Goal: Check status: Check status

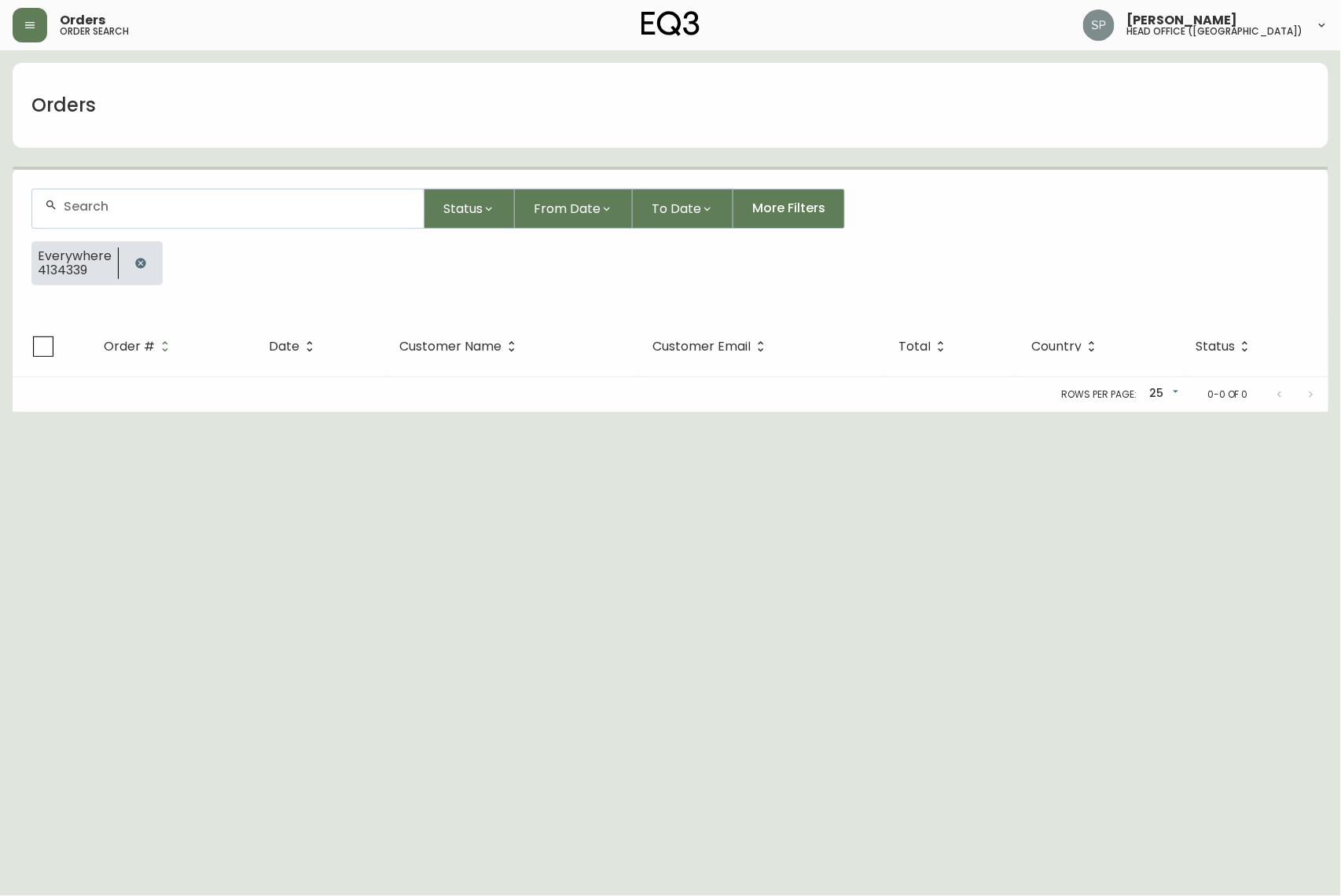
click at [113, 204] on input "text" at bounding box center [237, 206] width 348 height 15
paste input "4134990"
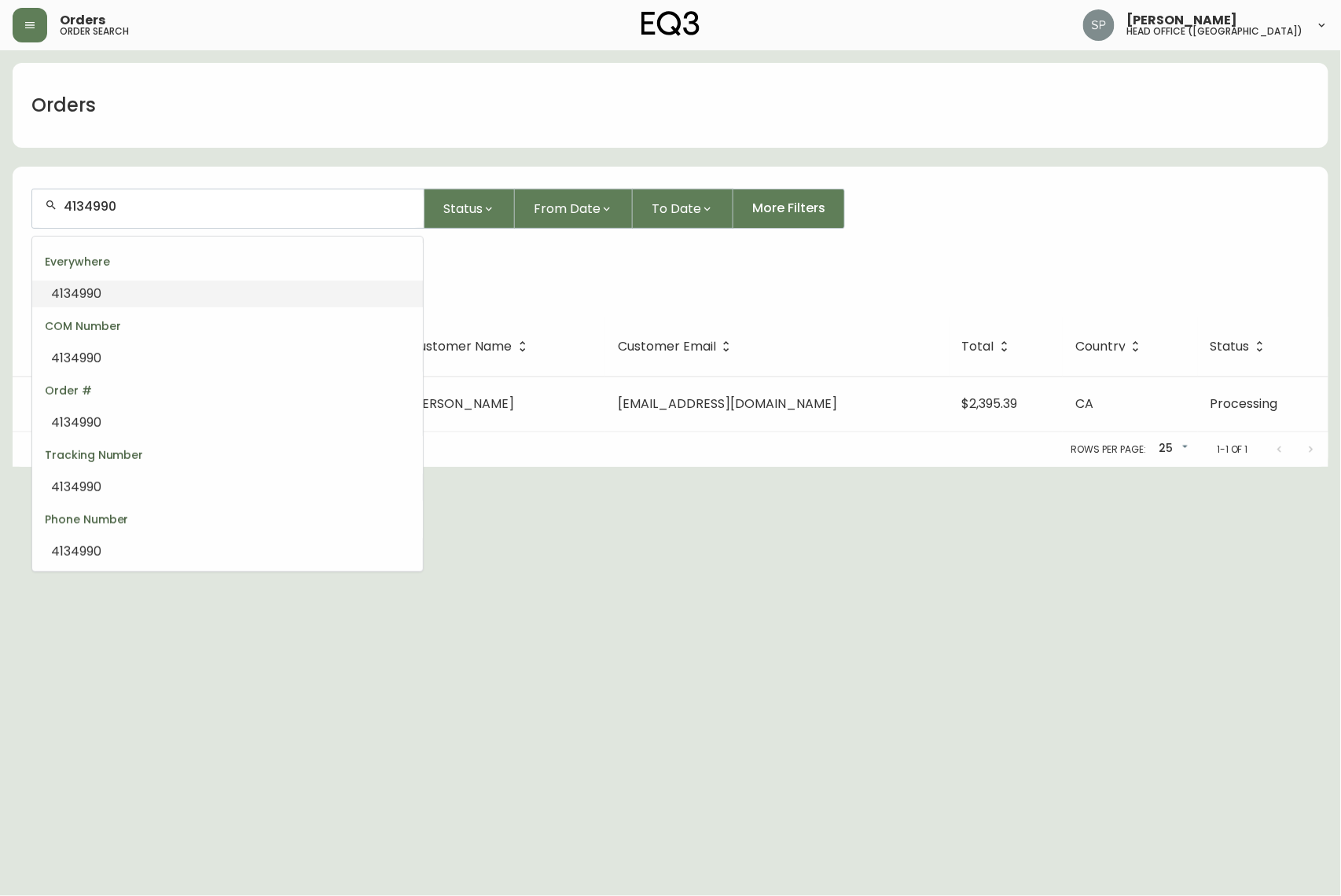
type input "4134990"
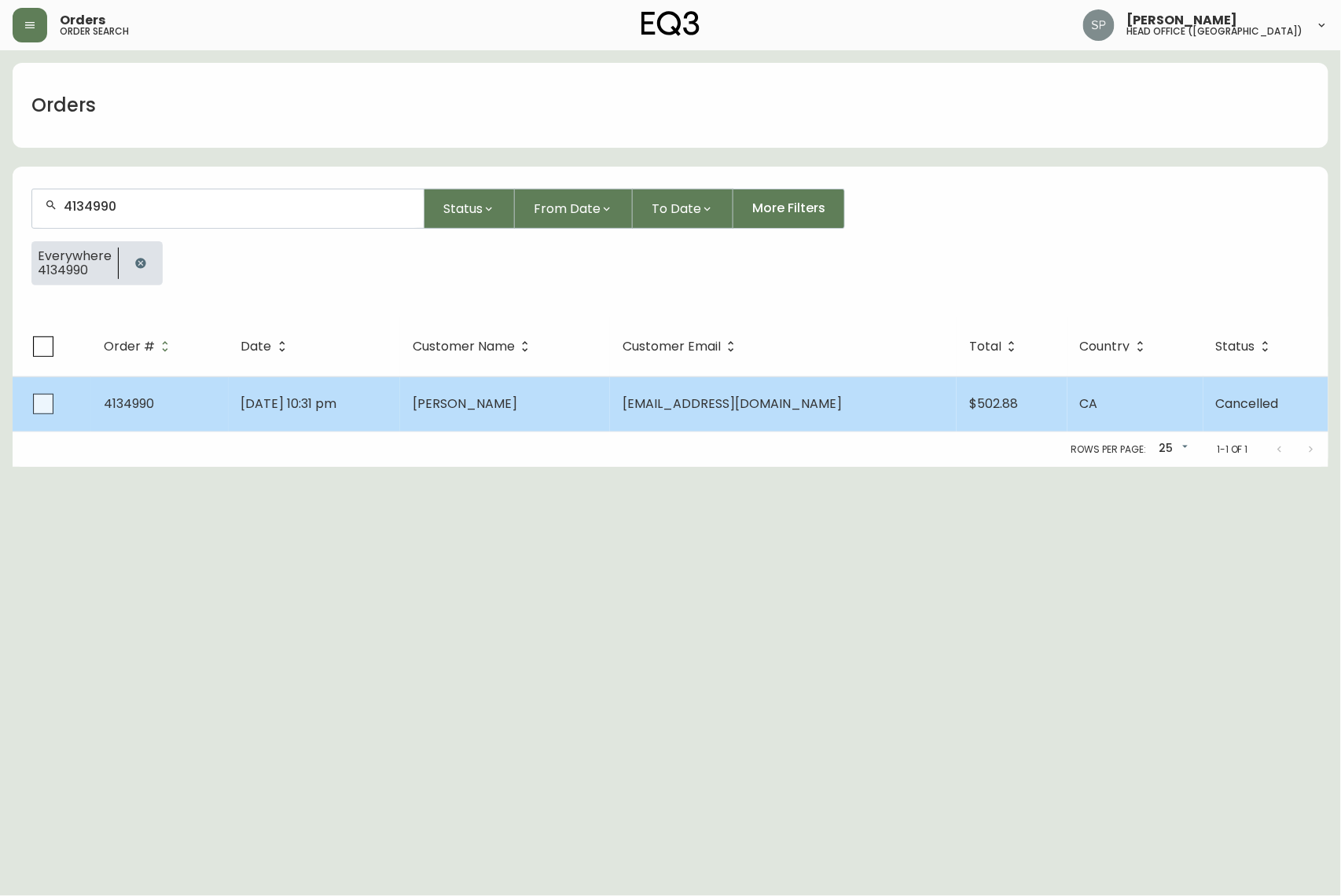
click at [517, 406] on span "[PERSON_NAME]" at bounding box center [465, 404] width 105 height 18
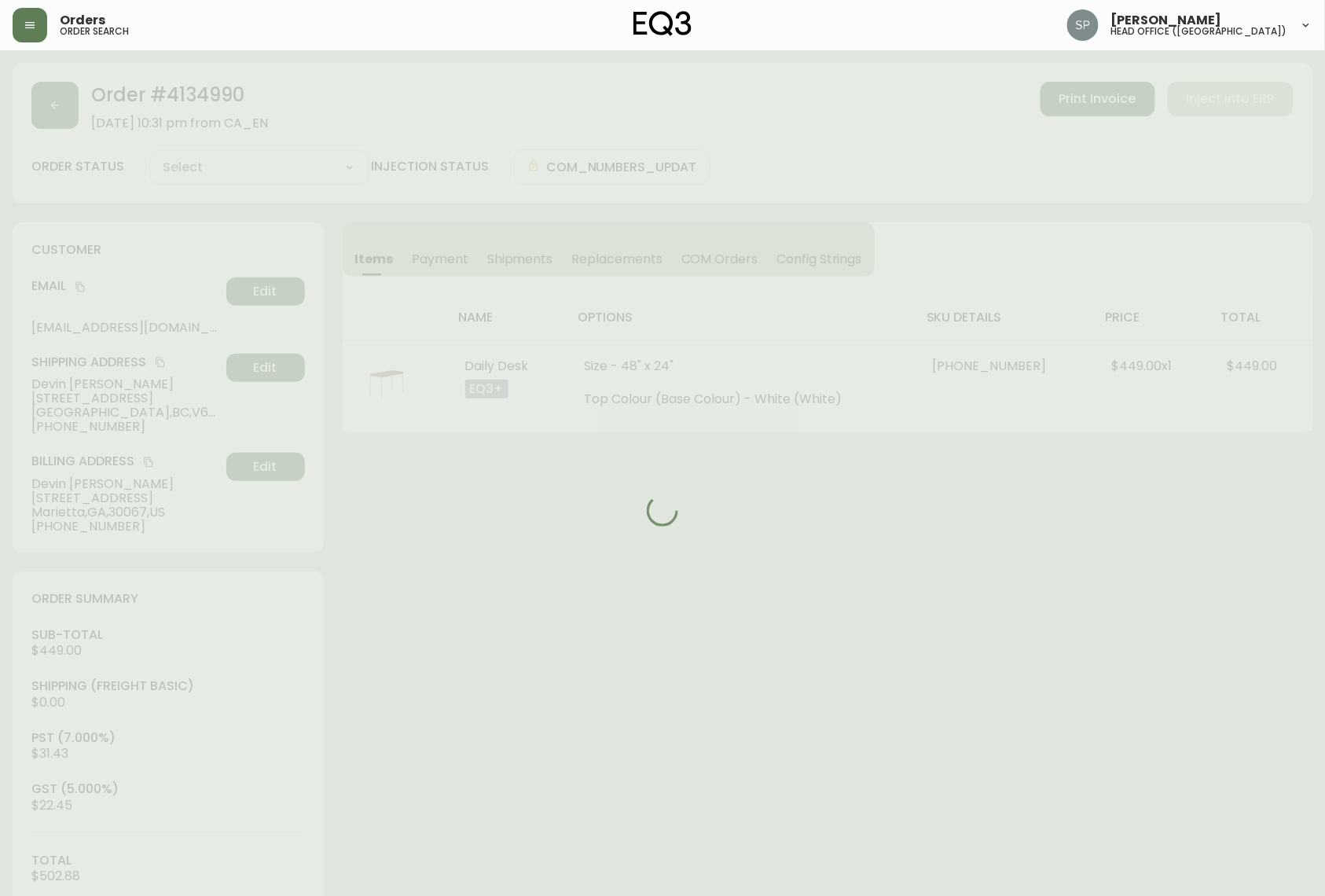
type input "Cancelled"
select select "CANCELLED"
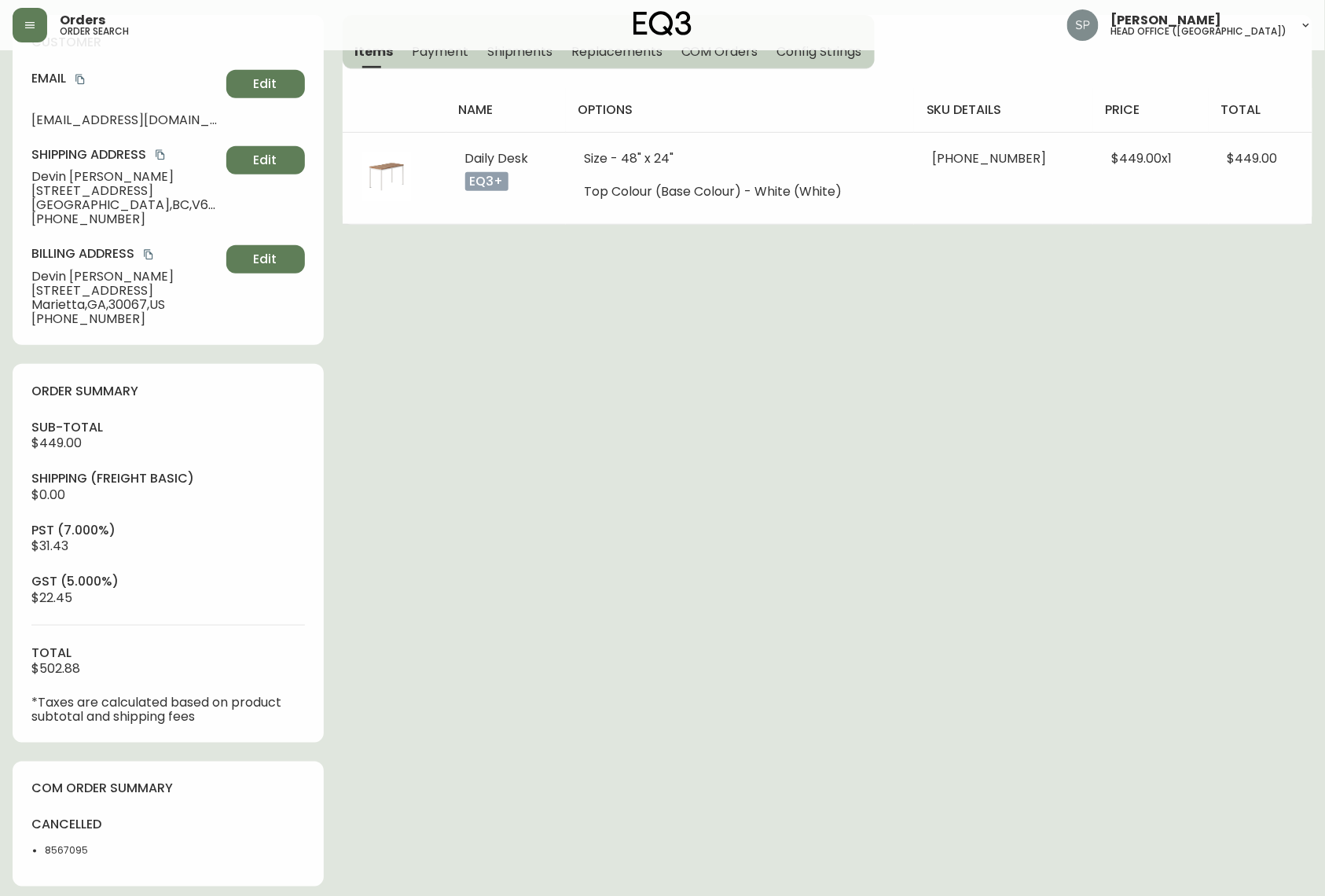
scroll to position [209, 0]
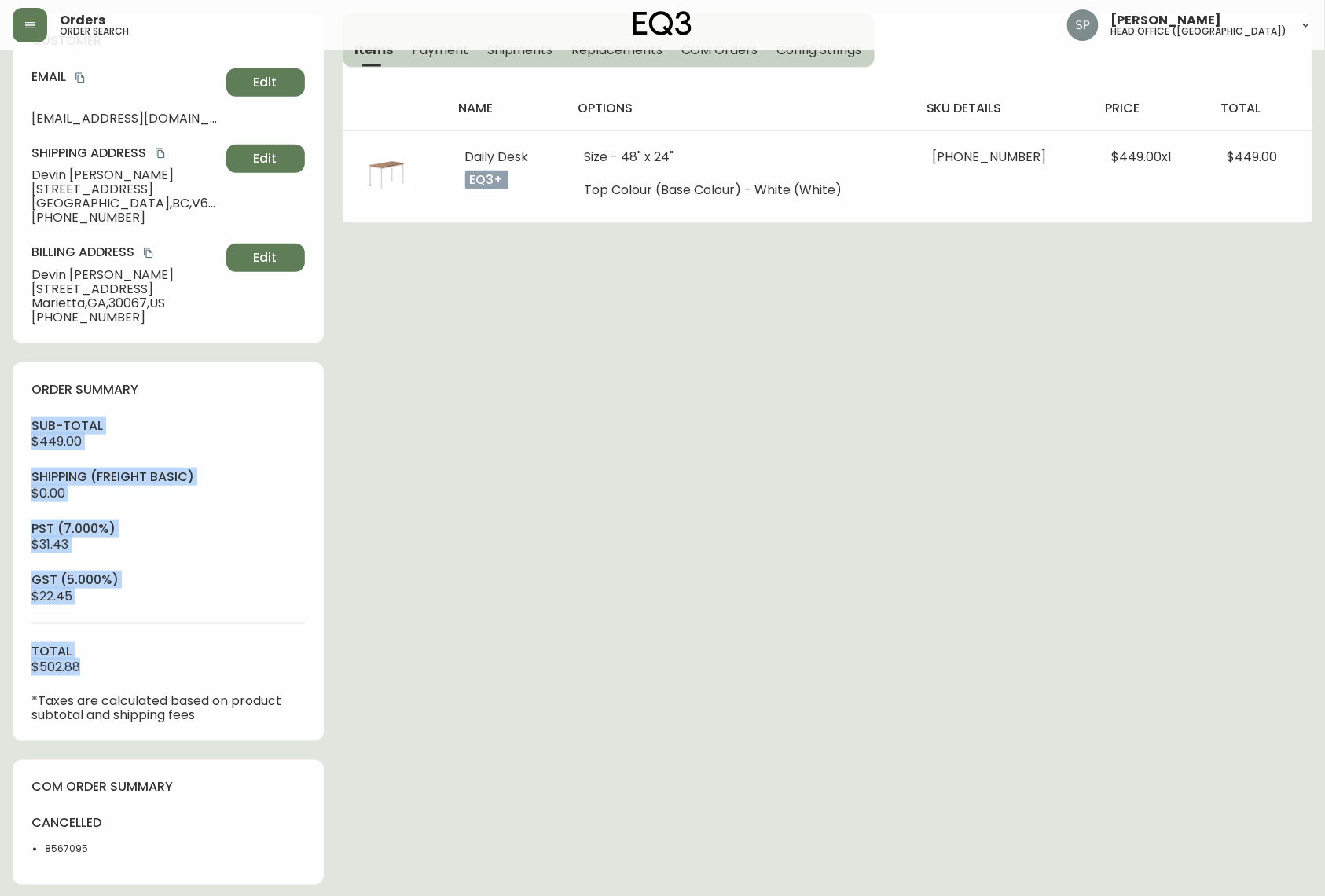
drag, startPoint x: 97, startPoint y: 681, endPoint x: 23, endPoint y: 432, distance: 259.8
click at [23, 432] on div "order summary sub-total $449.00 Shipping ( Freight Basic ) $0.00 pst (7.000%) $…" at bounding box center [168, 552] width 311 height 379
copy div "sub-total $449.00 Shipping ( Freight Basic ) $0.00 pst (7.000%) $31.43 gst (5.0…"
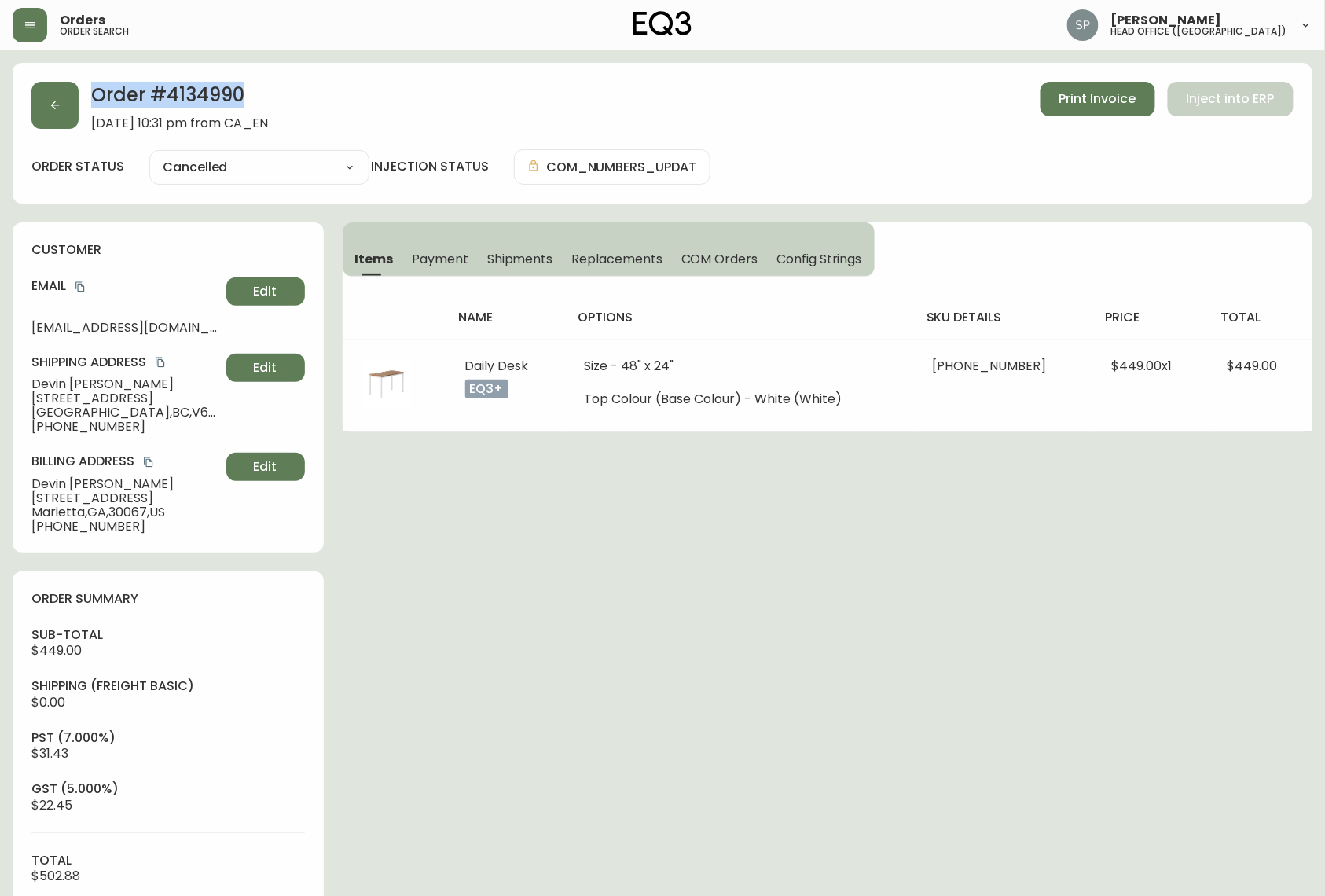
drag, startPoint x: 282, startPoint y: 95, endPoint x: 83, endPoint y: 100, distance: 199.1
click at [83, 100] on div "Order # 4134990 [DATE] 10:31 pm from CA_EN Print Invoice Inject into ERP" at bounding box center [662, 105] width 1262 height 49
copy h2 "Order # 4134990"
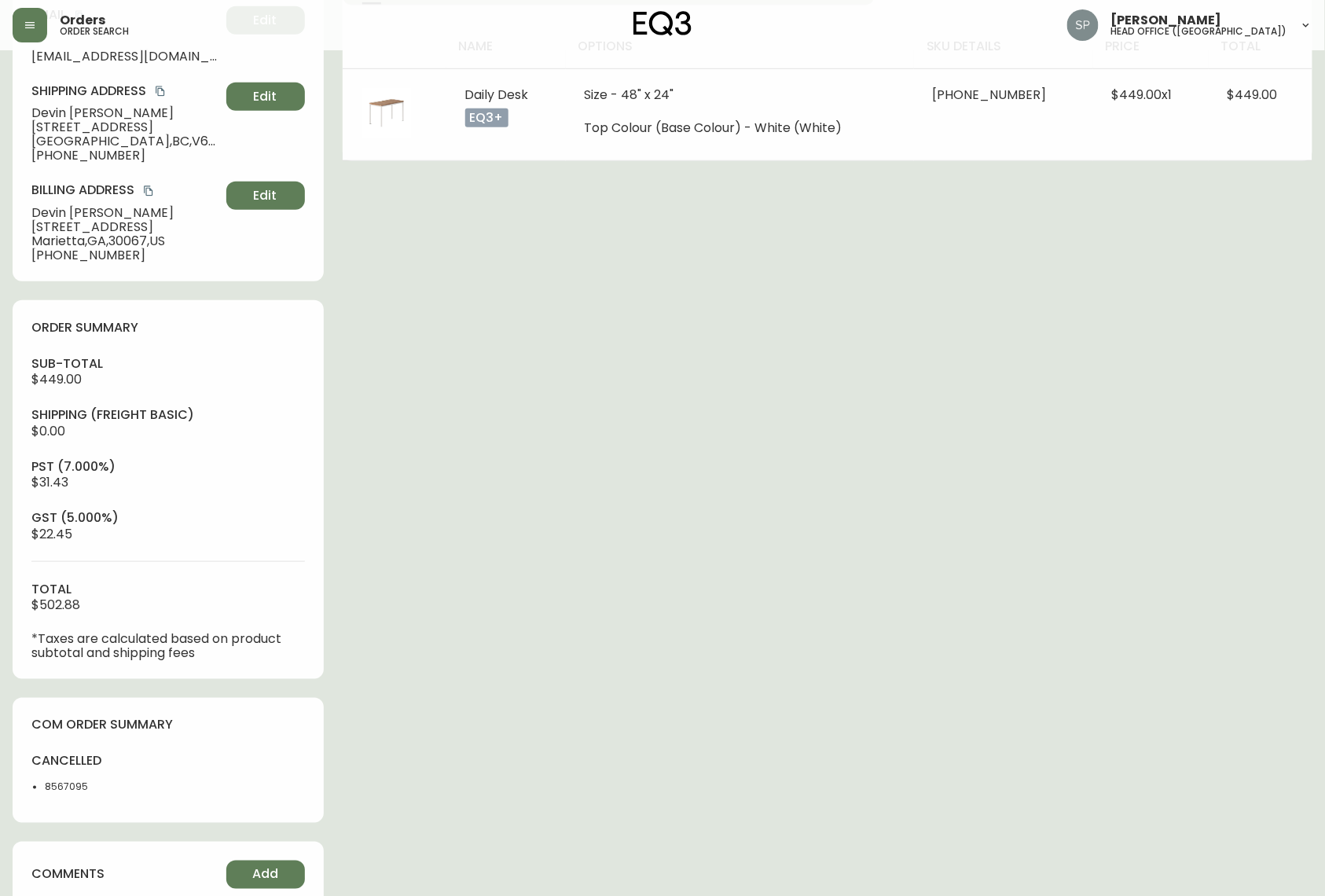
scroll to position [503, 0]
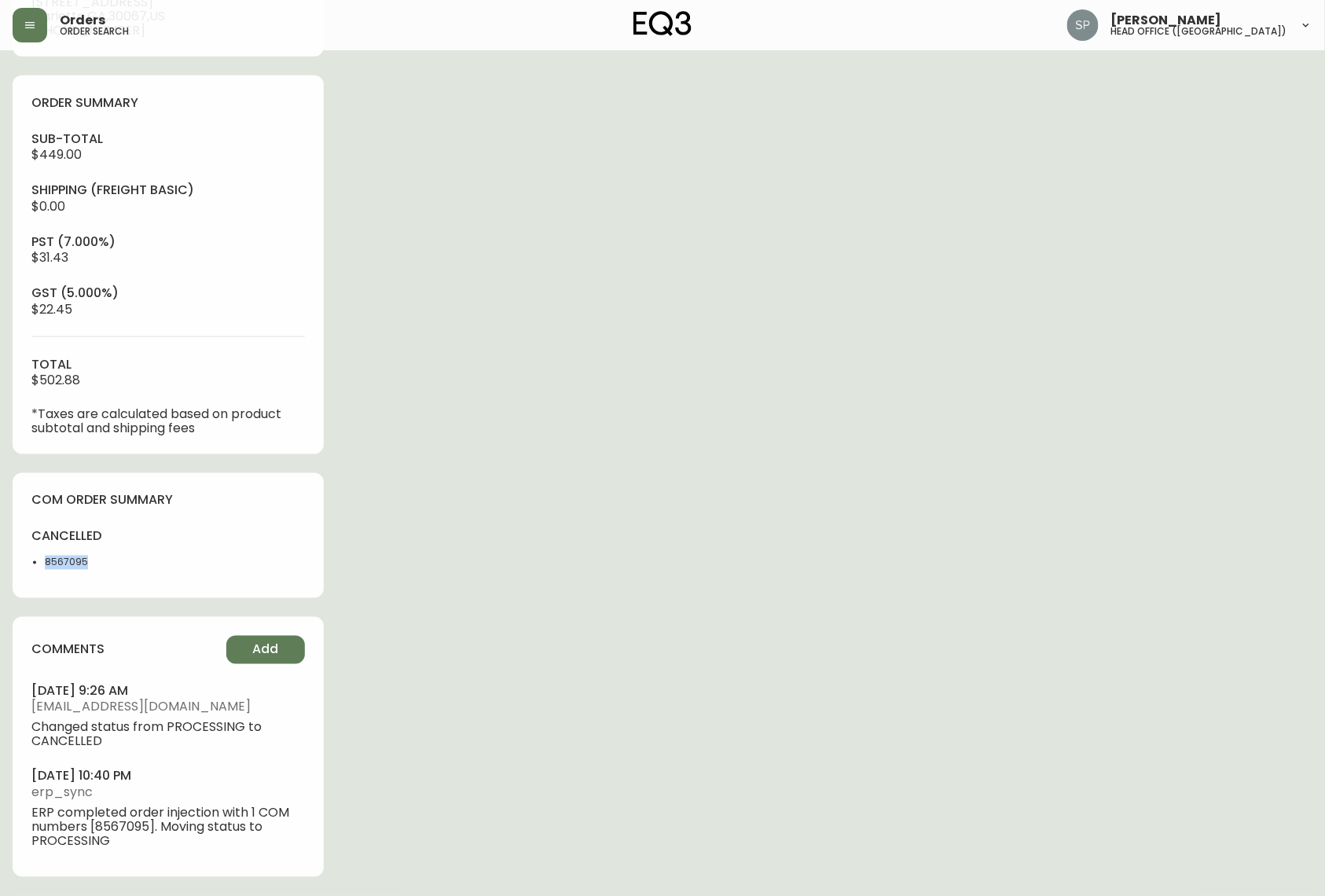
drag, startPoint x: 104, startPoint y: 570, endPoint x: 16, endPoint y: 558, distance: 88.8
click at [16, 558] on div "com order summary cancelled 8567095" at bounding box center [168, 536] width 311 height 125
copy li "8567095"
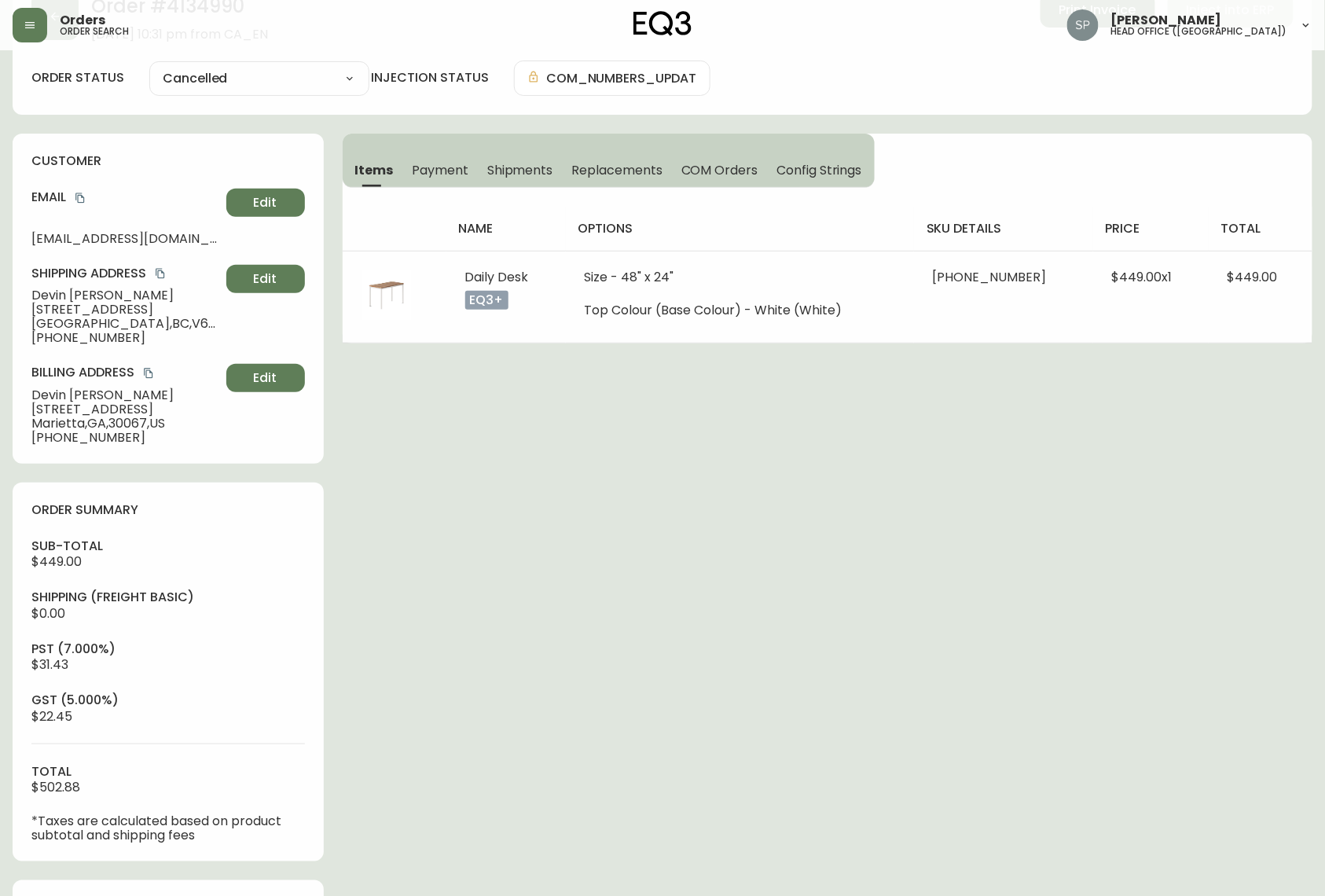
scroll to position [0, 0]
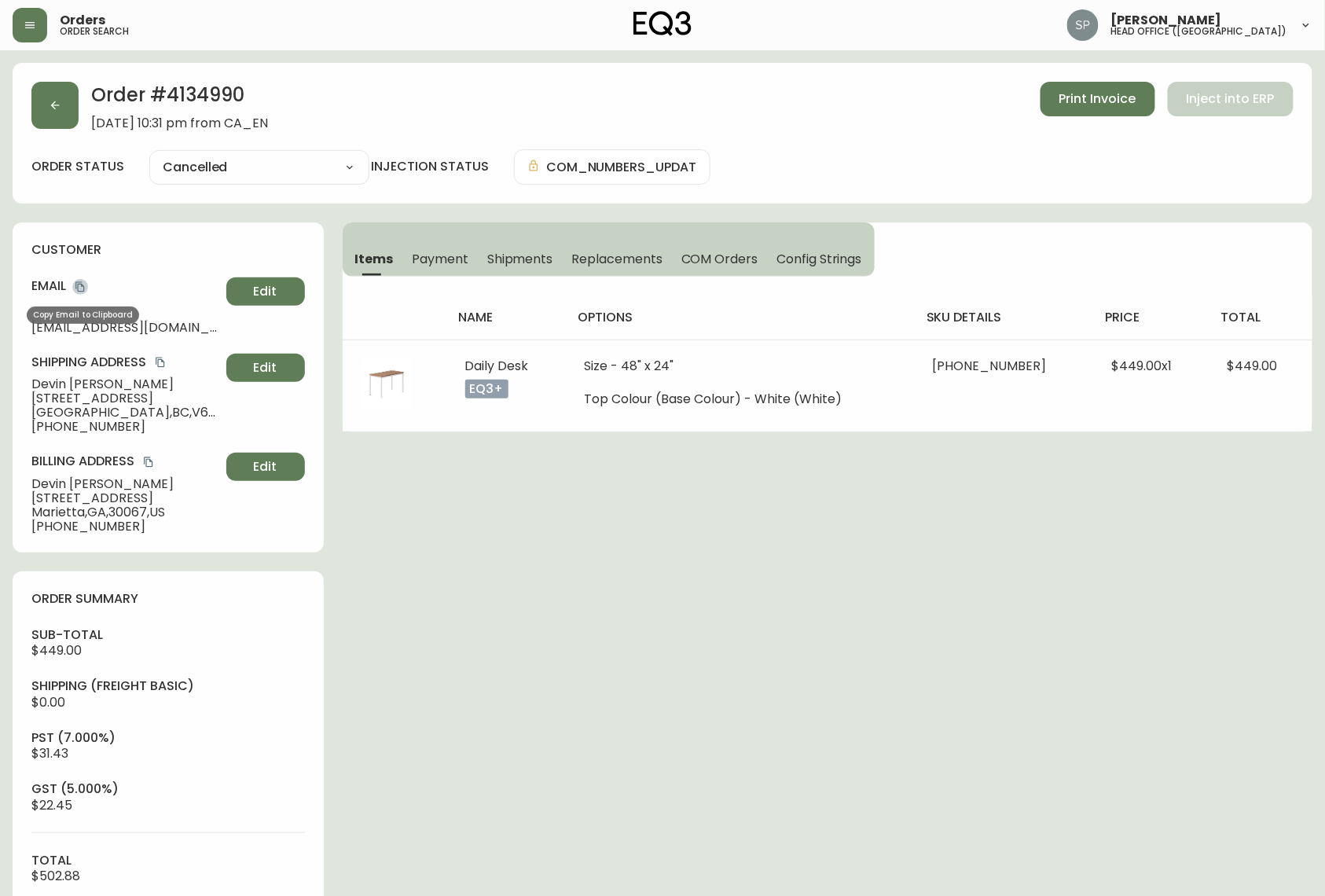
click at [83, 287] on icon "copy" at bounding box center [80, 287] width 8 height 10
